Goal: Information Seeking & Learning: Check status

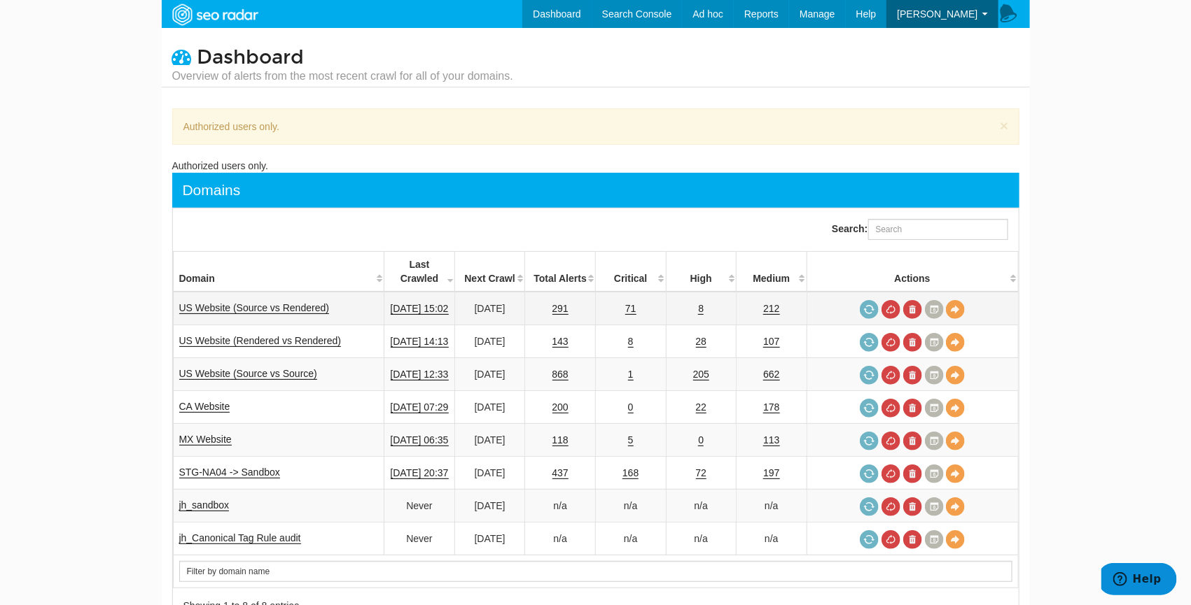
click at [647, 293] on td "71" at bounding box center [630, 309] width 71 height 34
click at [636, 303] on link "71" at bounding box center [630, 309] width 11 height 12
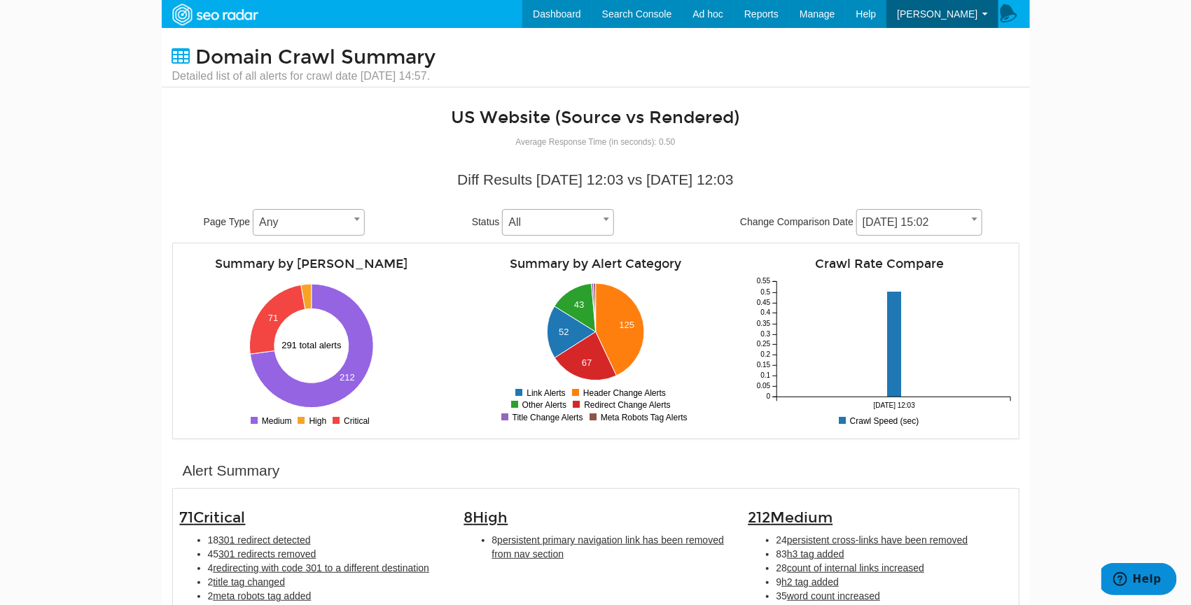
click at [1054, 293] on body "Dashboard Search Console Keyword Winners and Losers Page Winners and Losers Arc…" at bounding box center [595, 302] width 1191 height 605
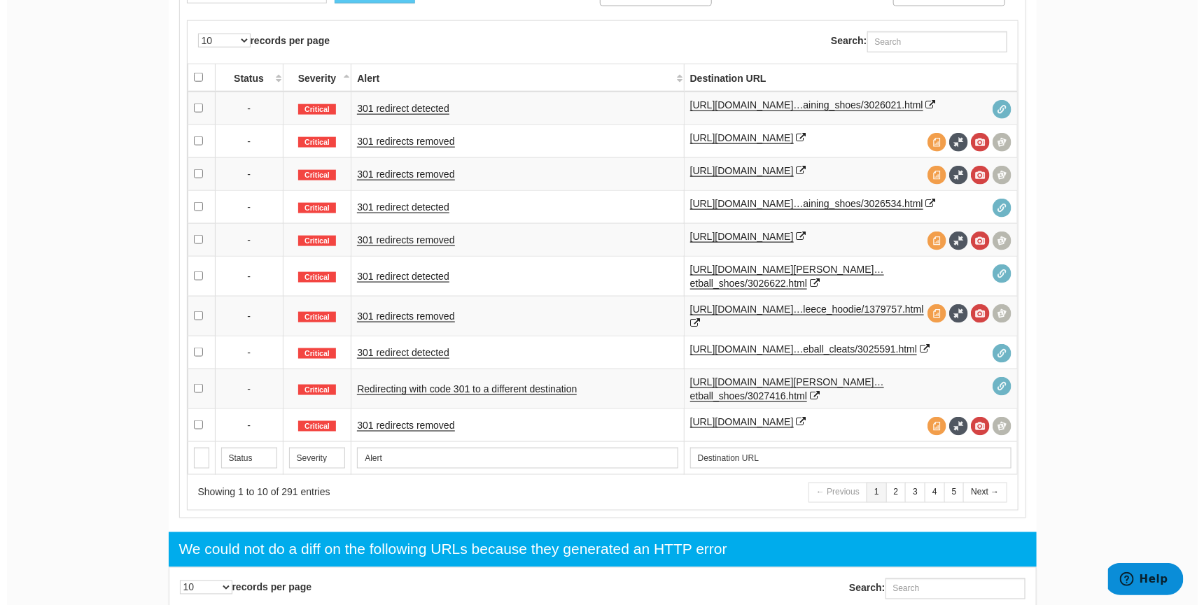
scroll to position [749, 0]
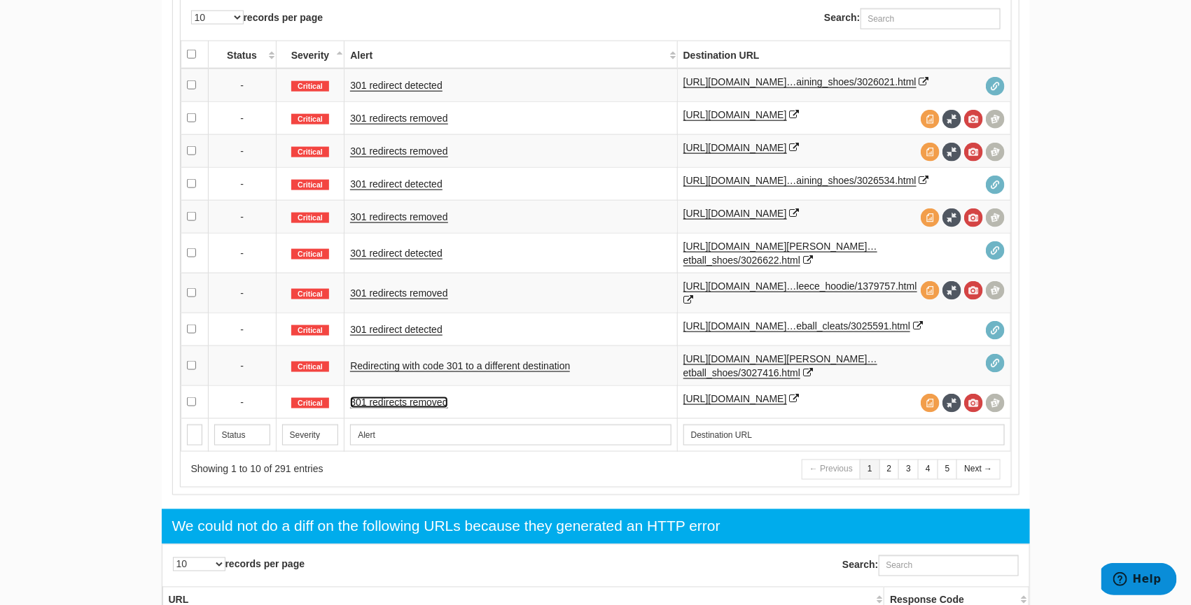
click at [425, 409] on link "301 redirects removed" at bounding box center [398, 403] width 97 height 12
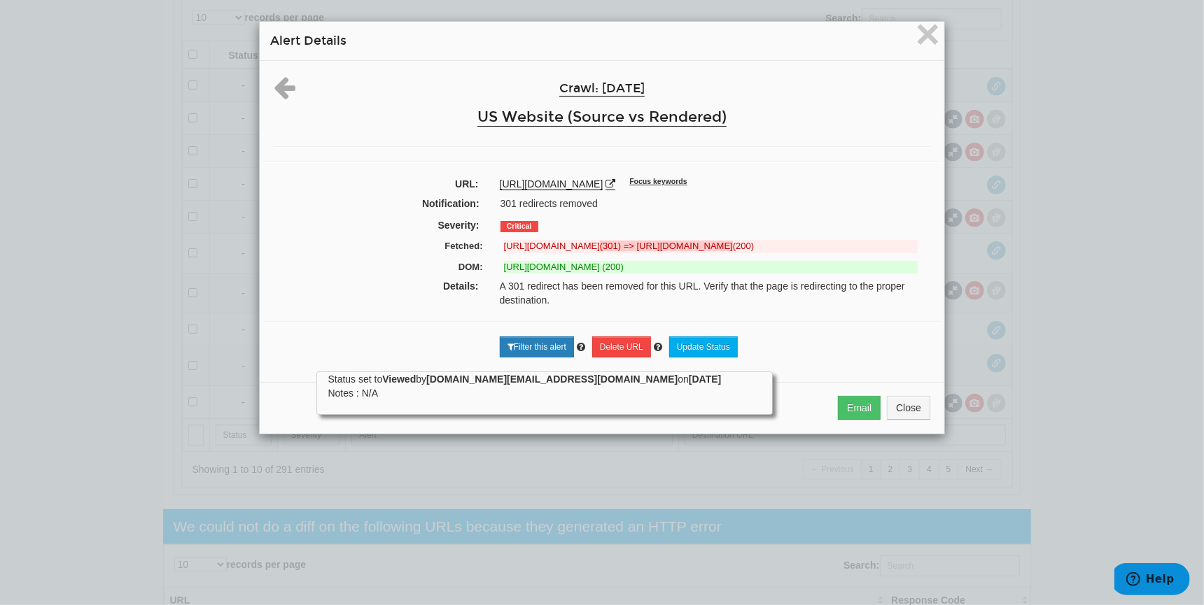
click at [733, 243] on strong "(301) => [URL][DOMAIN_NAME]" at bounding box center [666, 246] width 133 height 10
drag, startPoint x: 748, startPoint y: 241, endPoint x: 499, endPoint y: 251, distance: 249.4
click at [504, 251] on del "[URL][DOMAIN_NAME] (301) => [URL][DOMAIN_NAME] (200)" at bounding box center [711, 246] width 414 height 13
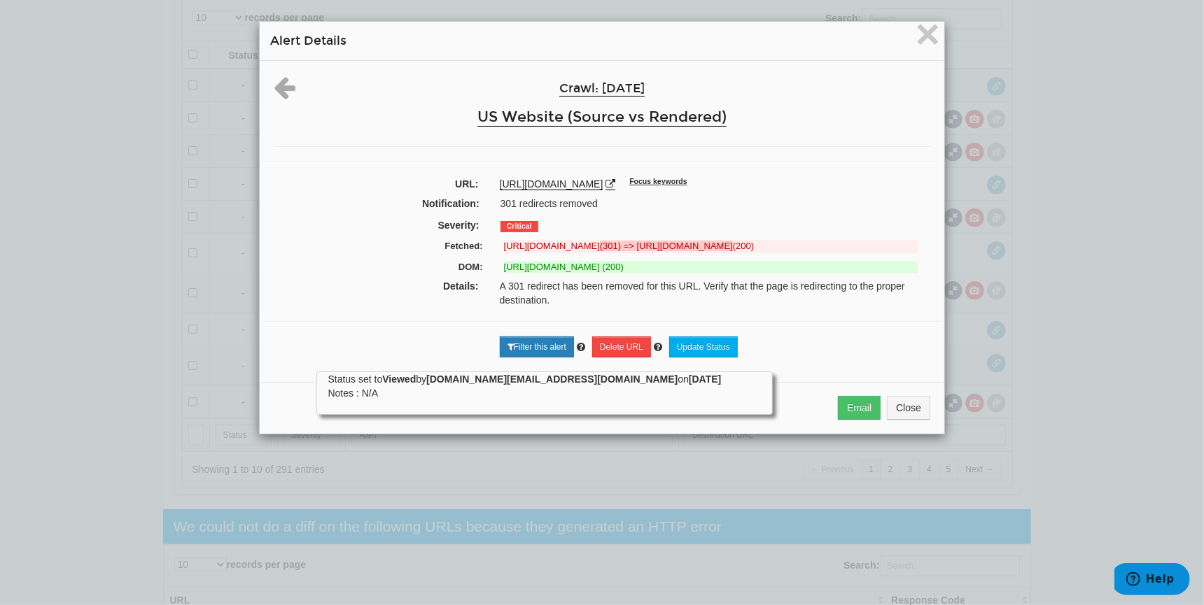
copy del "[URL][DOMAIN_NAME]"
click at [689, 251] on strong "(301) => [URL][DOMAIN_NAME]" at bounding box center [666, 246] width 133 height 10
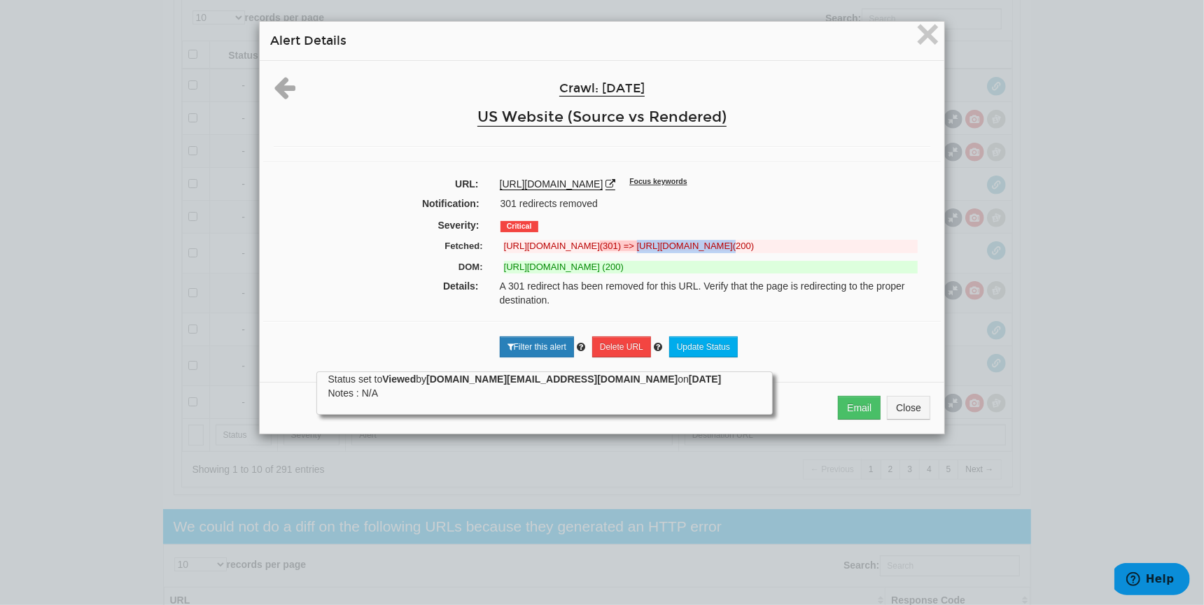
drag, startPoint x: 753, startPoint y: 255, endPoint x: 496, endPoint y: 253, distance: 257.6
click at [496, 253] on div "[URL][DOMAIN_NAME] (301) => [URL][DOMAIN_NAME] (200)" at bounding box center [710, 246] width 435 height 13
copy del "[URL][DOMAIN_NAME]"
